Goal: Information Seeking & Learning: Find specific fact

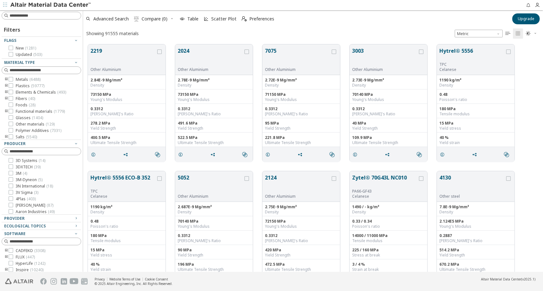
scroll to position [227, 455]
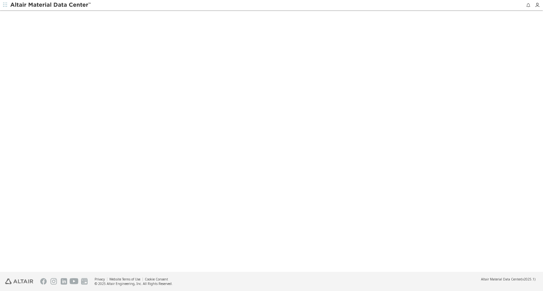
click at [4, 4] on icon "button" at bounding box center [5, 5] width 4 height 4
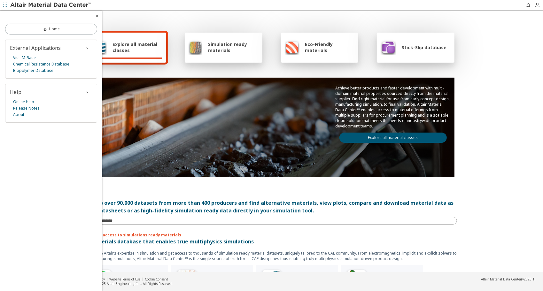
click at [484, 160] on div "Explore all material classes Simulation ready materials Eco-Friendly materials …" at bounding box center [271, 141] width 543 height 261
click at [94, 13] on div at bounding box center [51, 16] width 102 height 10
click at [95, 18] on icon "button" at bounding box center [97, 15] width 5 height 5
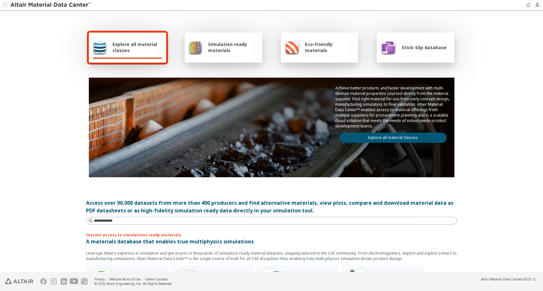
click at [127, 52] on span "Explore all material classes" at bounding box center [137, 47] width 50 height 12
click at [147, 55] on div "Explore all material classes" at bounding box center [128, 48] width 78 height 30
click at [372, 135] on link "Explore all material classes" at bounding box center [392, 138] width 107 height 10
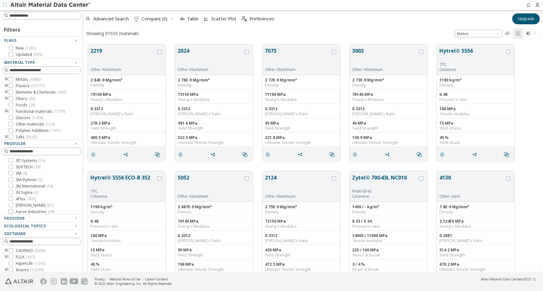
scroll to position [5, 5]
click at [12, 81] on icon at bounding box center [11, 79] width 4 height 4
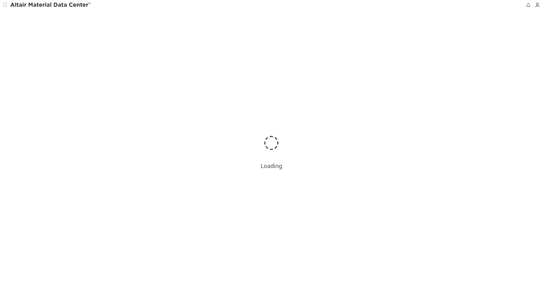
click at [322, 109] on div "Loading" at bounding box center [271, 150] width 543 height 281
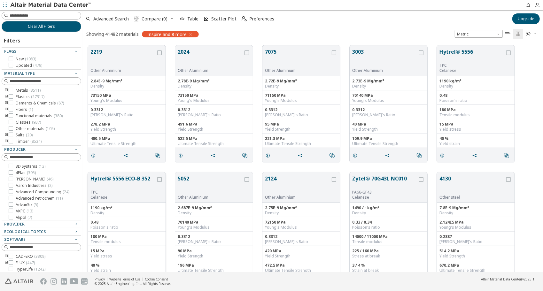
scroll to position [227, 455]
click at [311, 144] on div "Ultimate Tensile Strength" at bounding box center [301, 143] width 73 height 5
click at [288, 128] on div "Yield Strength" at bounding box center [301, 129] width 73 height 5
click at [282, 127] on div "Yield Strength" at bounding box center [301, 129] width 73 height 5
click at [396, 92] on div "70140 MPa Young's Modulus" at bounding box center [389, 97] width 78 height 14
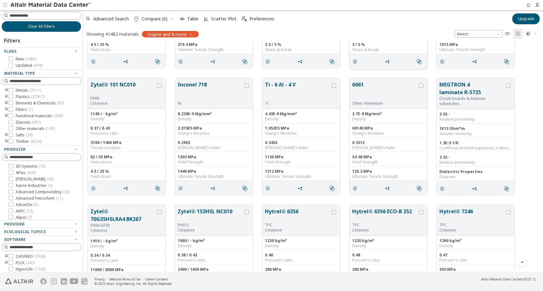
scroll to position [348, 0]
click at [29, 81] on input at bounding box center [45, 81] width 71 height 6
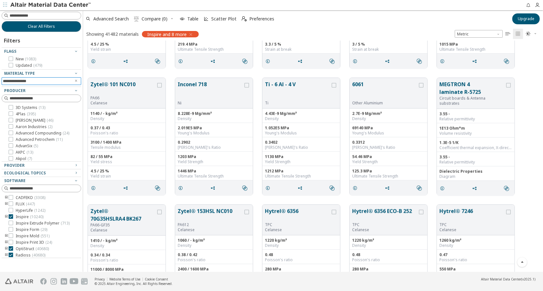
type input "**********"
click at [99, 131] on div "Poisson's ratio" at bounding box center [126, 133] width 73 height 5
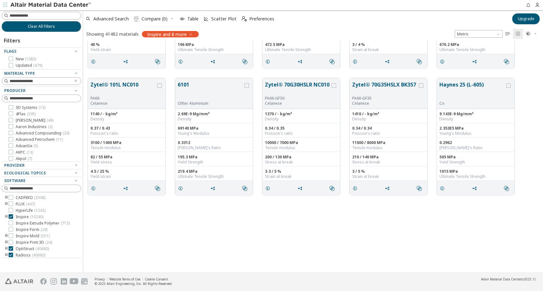
scroll to position [0, 0]
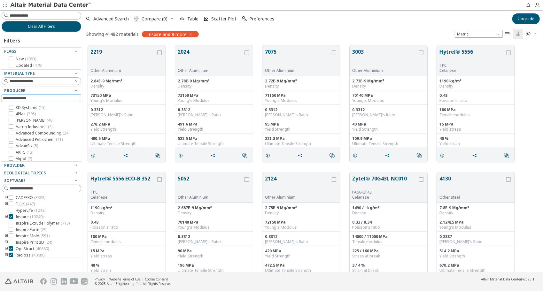
click at [36, 95] on input at bounding box center [42, 98] width 78 height 7
click at [35, 82] on input "**********" at bounding box center [40, 81] width 61 height 6
click at [45, 16] on input at bounding box center [42, 15] width 78 height 7
type input "*********"
